Goal: Task Accomplishment & Management: Manage account settings

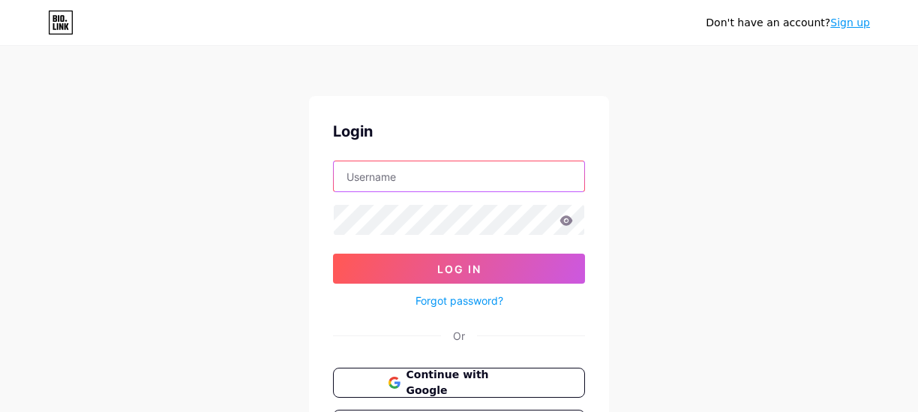
type input "[EMAIL_ADDRESS][DOMAIN_NAME]"
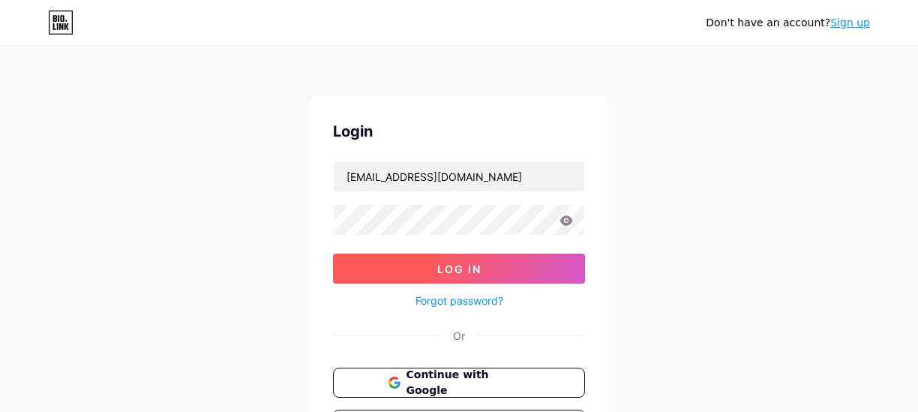
click at [357, 261] on button "Log In" at bounding box center [459, 268] width 252 height 30
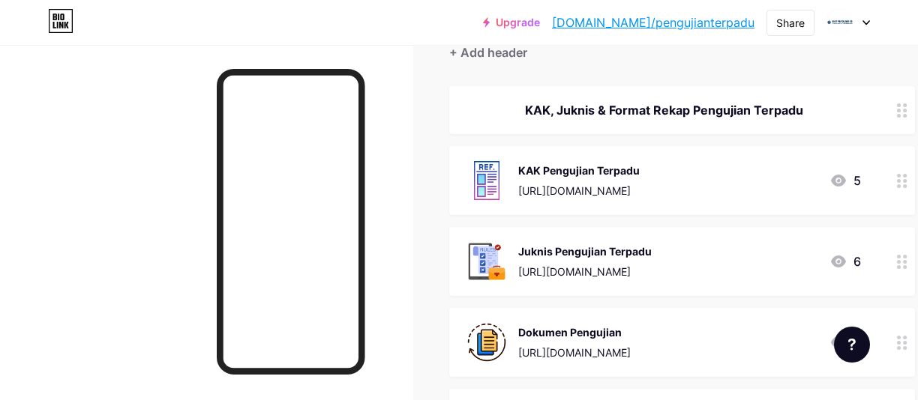
scroll to position [225, 0]
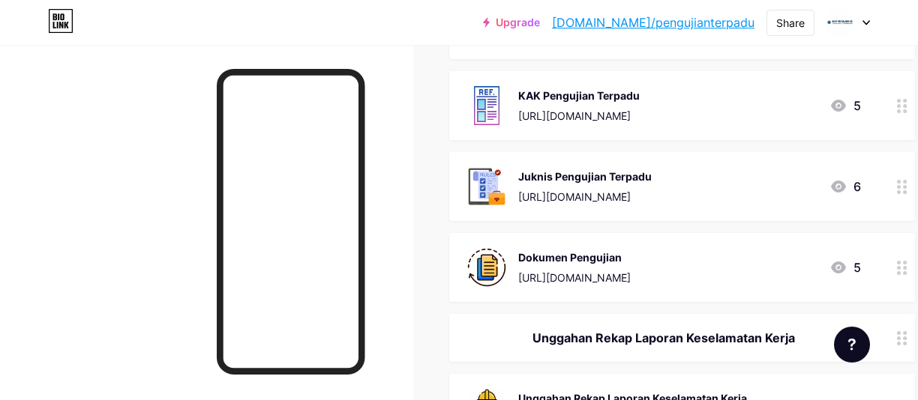
click at [907, 271] on icon at bounding box center [902, 268] width 10 height 14
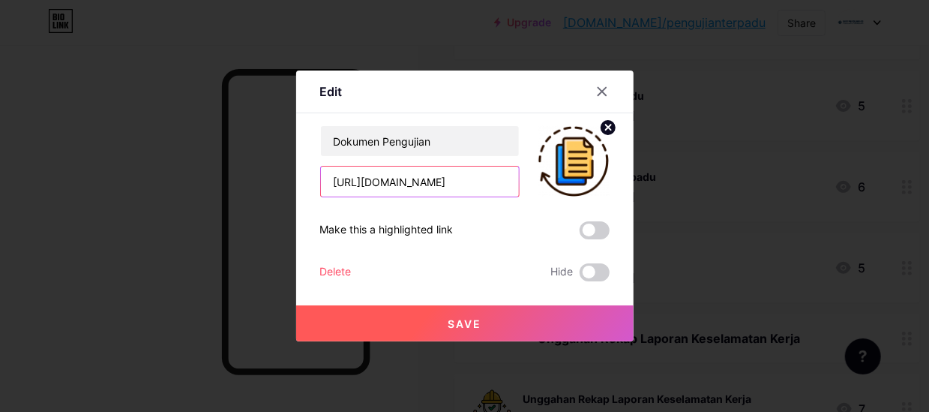
click at [498, 180] on input "[URL][DOMAIN_NAME]" at bounding box center [420, 181] width 198 height 30
click at [599, 97] on div at bounding box center [602, 91] width 27 height 27
